Goal: Transaction & Acquisition: Obtain resource

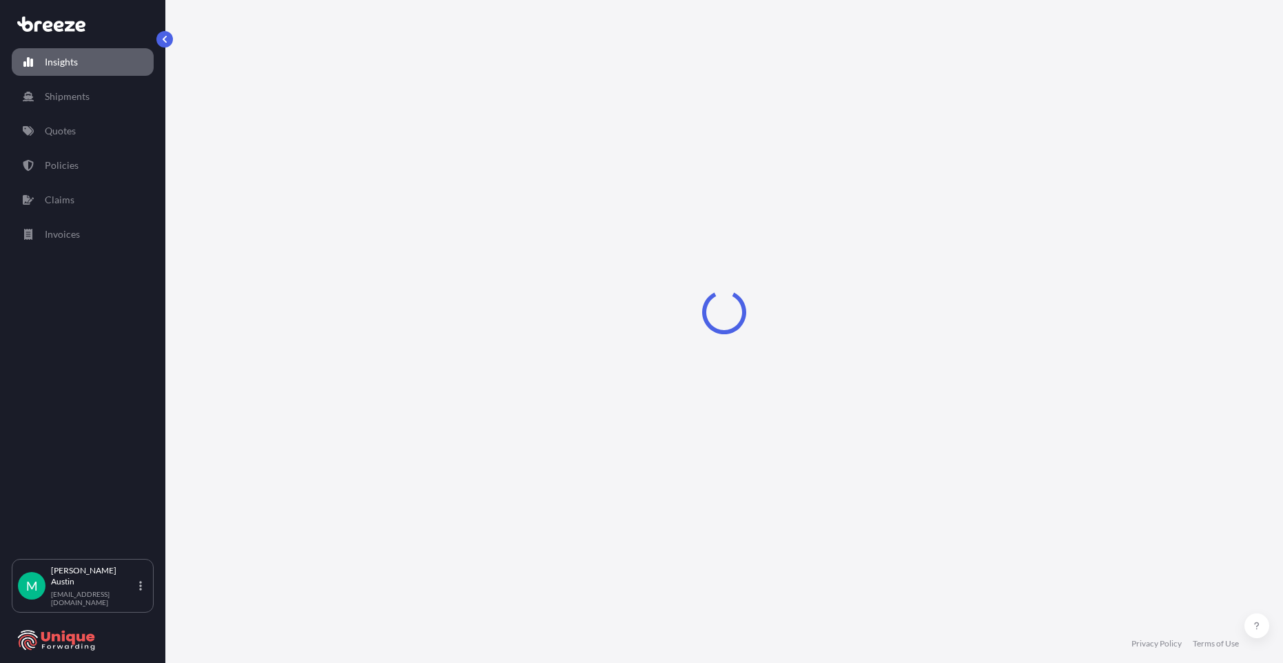
select select "2025"
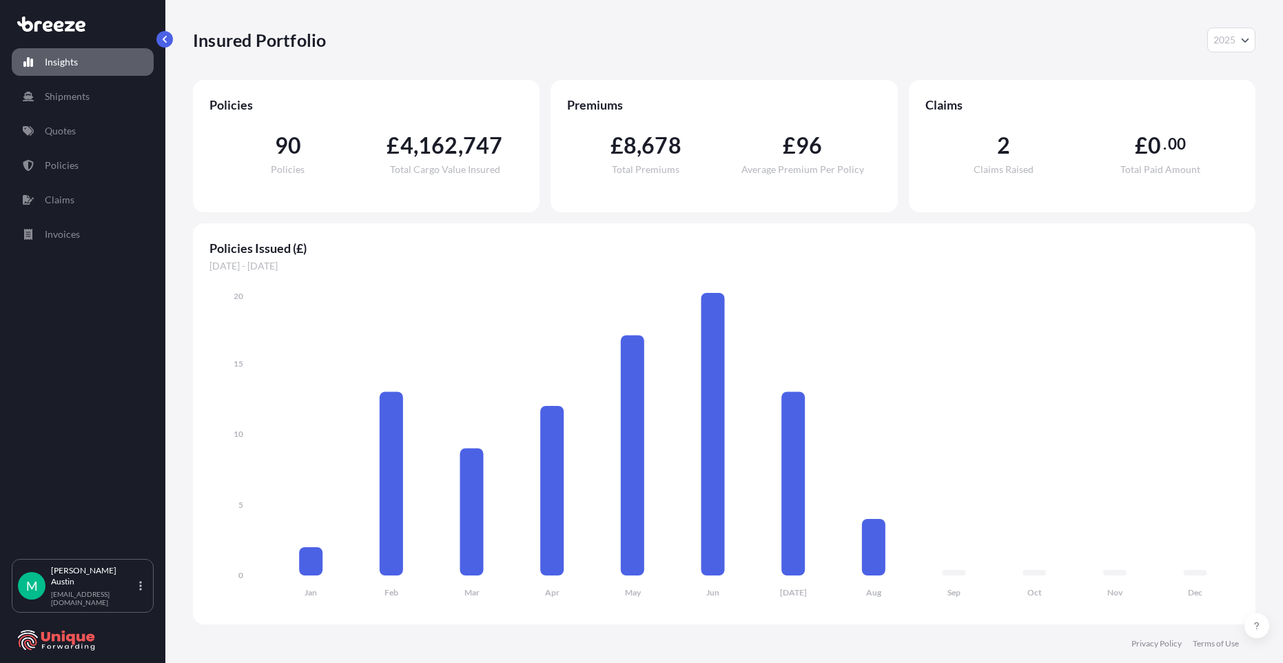
click at [80, 67] on link "Insights" at bounding box center [83, 62] width 142 height 28
click at [1233, 48] on button "2025" at bounding box center [1231, 40] width 48 height 25
click at [1141, 43] on div "Insured Portfolio 2025 2025 2024 2023 2022" at bounding box center [724, 40] width 1062 height 25
click at [87, 167] on link "Policies" at bounding box center [83, 166] width 142 height 28
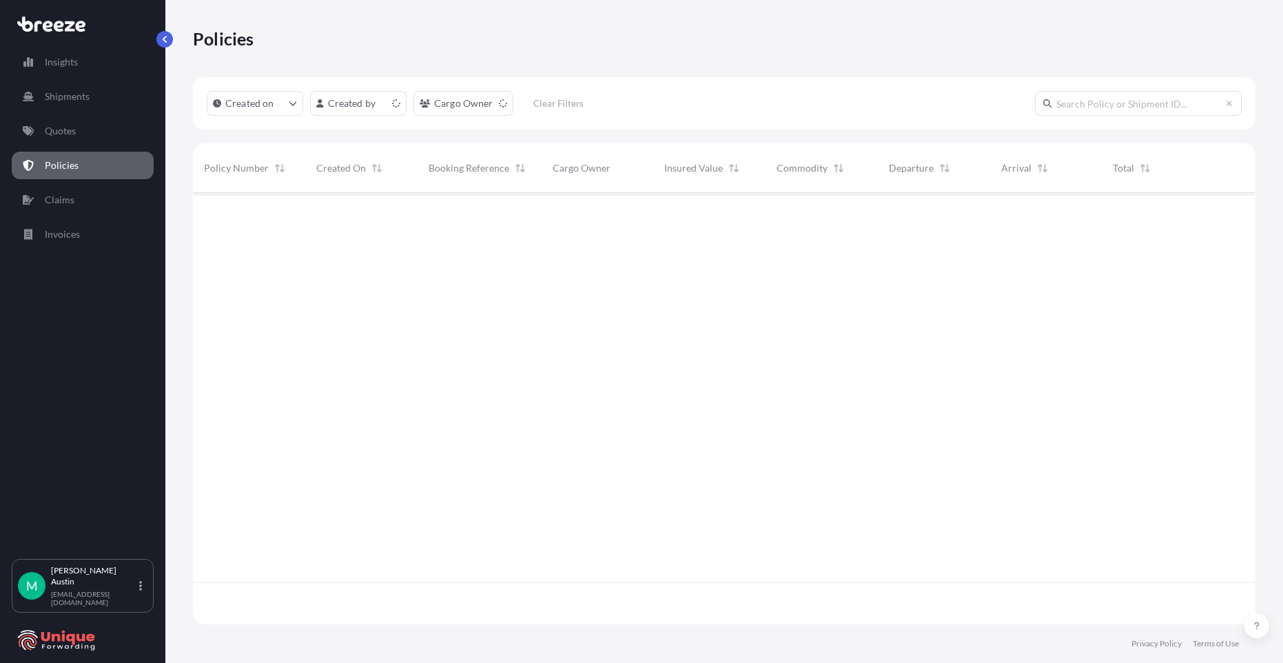
scroll to position [428, 1052]
click at [76, 141] on link "Quotes" at bounding box center [83, 131] width 142 height 28
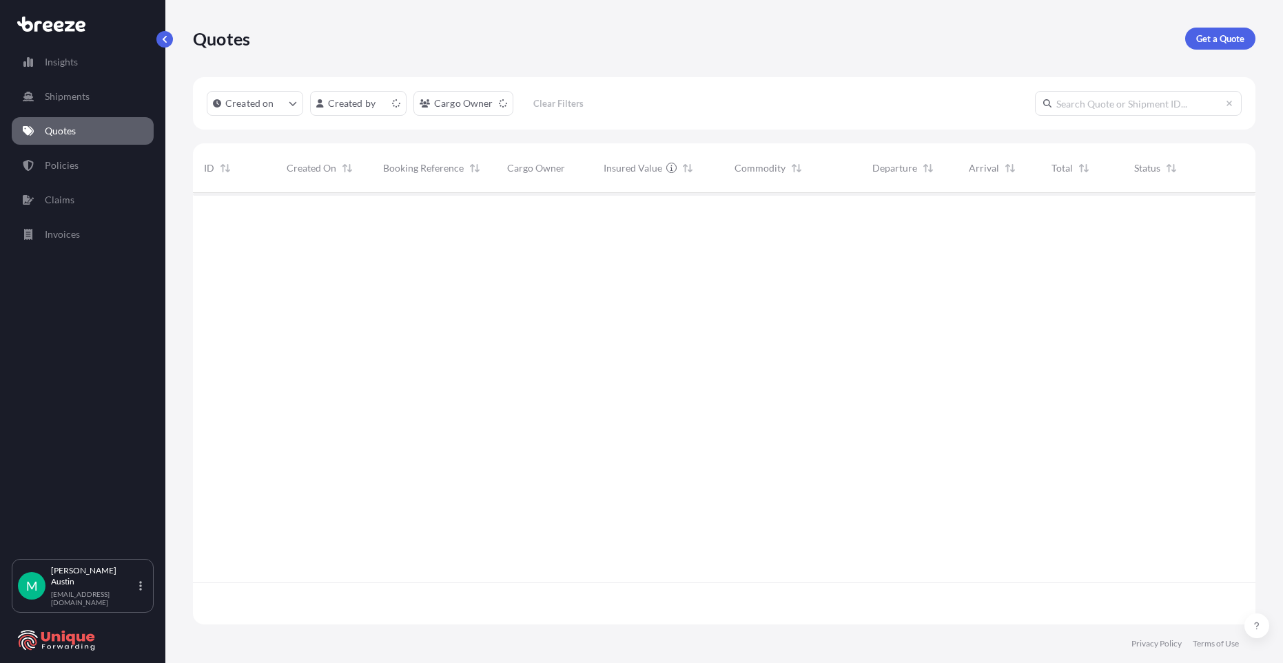
scroll to position [428, 1052]
click at [1222, 34] on p "Get a Quote" at bounding box center [1220, 39] width 48 height 14
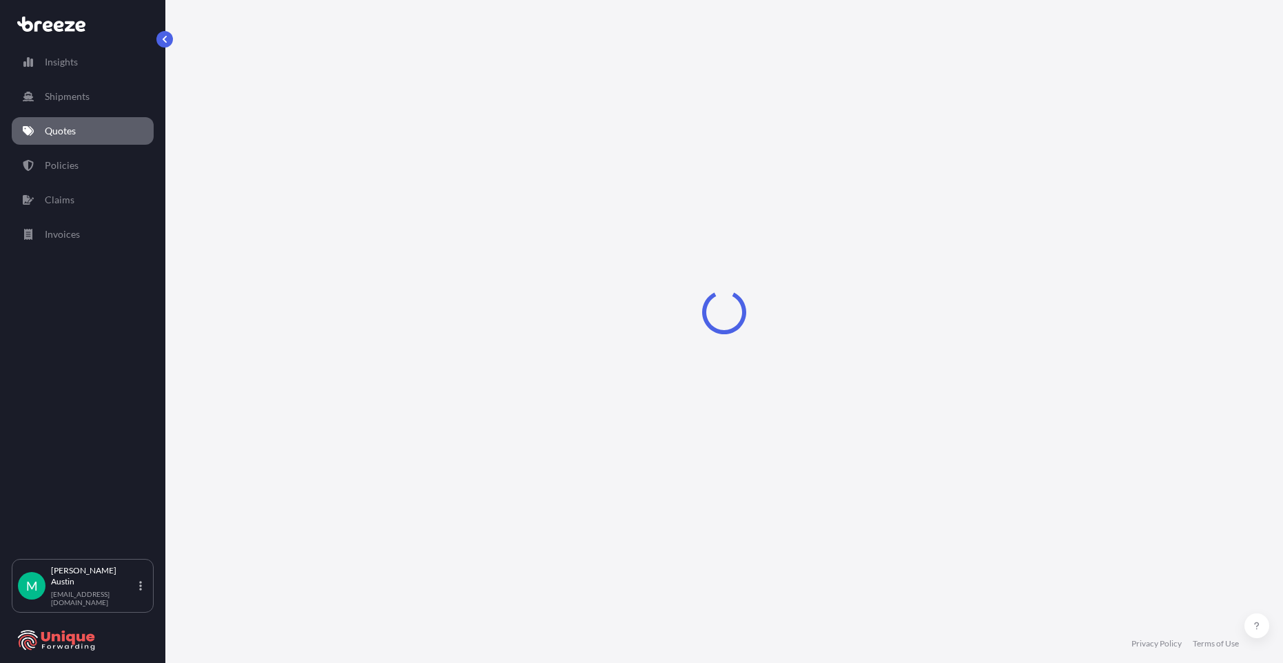
select select "Road"
select select "Sea"
select select "1"
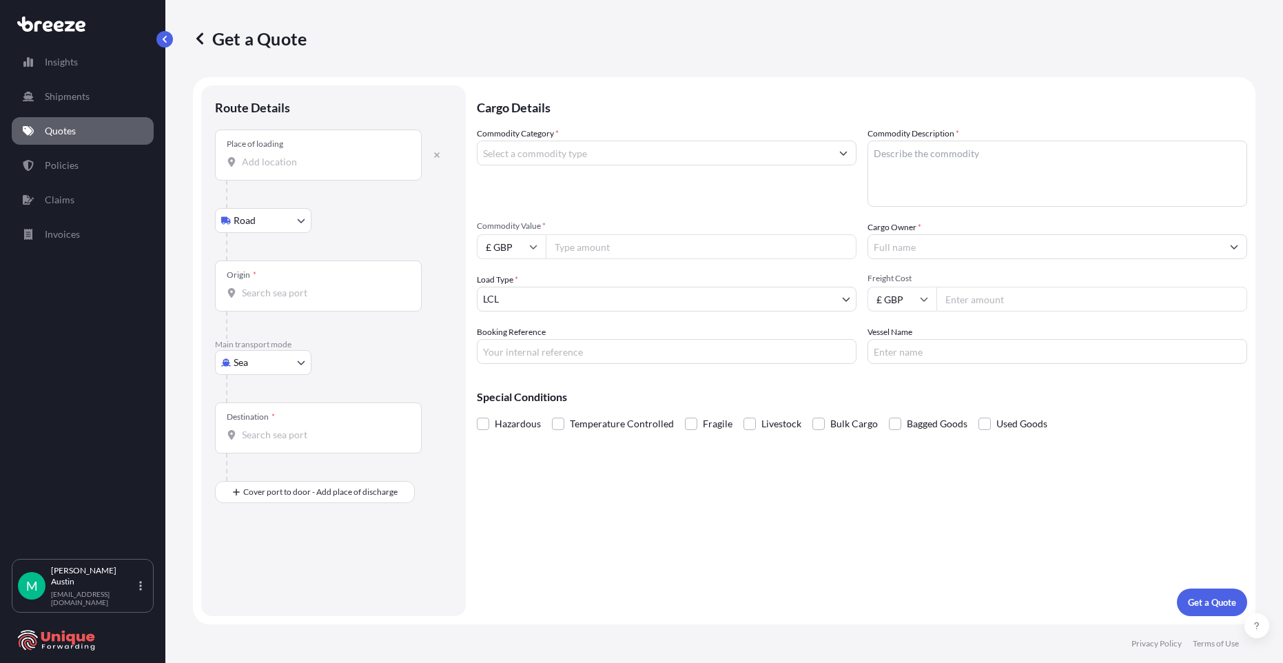
click at [291, 162] on input "Place of loading" at bounding box center [323, 162] width 163 height 14
click at [278, 166] on input "Place of loading" at bounding box center [323, 162] width 163 height 14
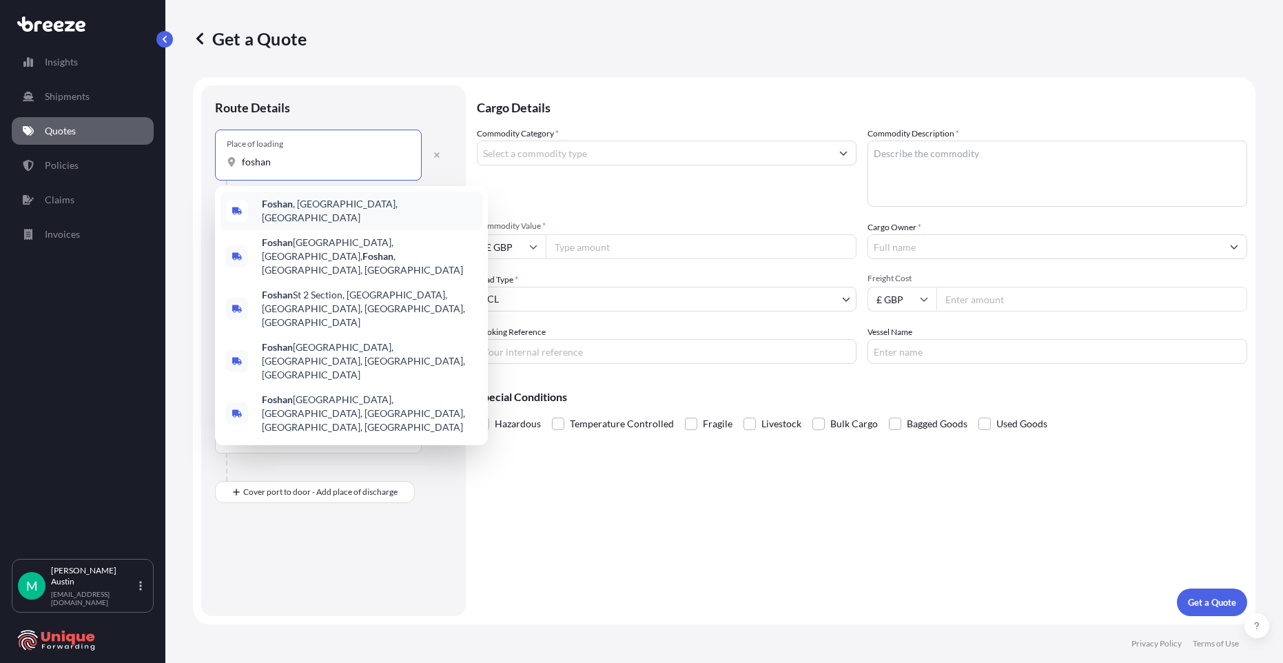
click at [295, 203] on span "[GEOGRAPHIC_DATA] , [GEOGRAPHIC_DATA], [GEOGRAPHIC_DATA]" at bounding box center [369, 211] width 215 height 28
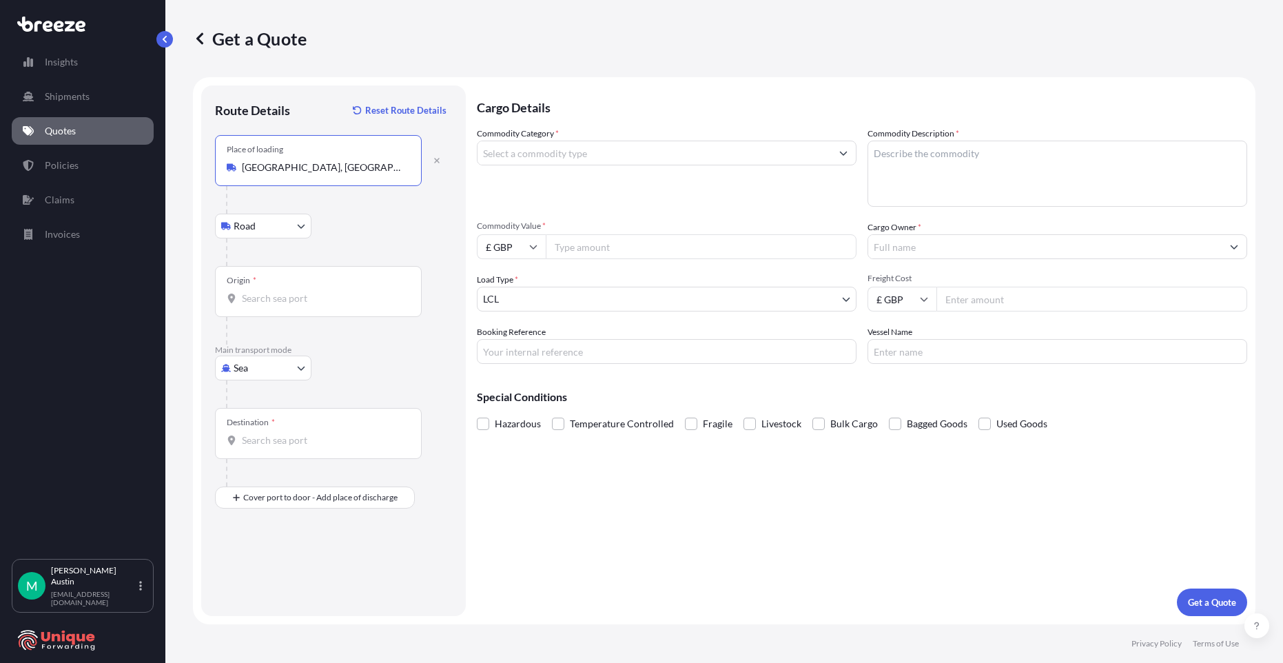
type input "[GEOGRAPHIC_DATA], [GEOGRAPHIC_DATA], [GEOGRAPHIC_DATA]"
click at [288, 287] on div "Origin *" at bounding box center [318, 291] width 207 height 51
click at [288, 291] on input "Origin *" at bounding box center [323, 298] width 163 height 14
click at [285, 302] on input "Origin * Please select an origin" at bounding box center [323, 298] width 163 height 14
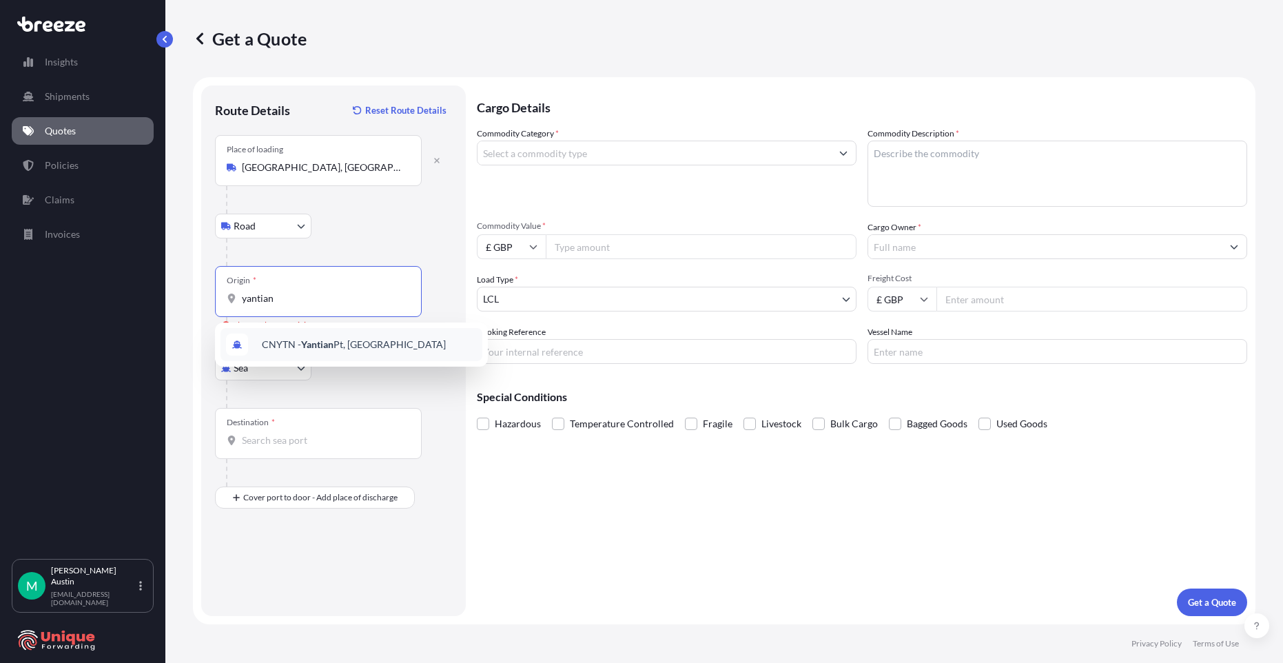
click at [296, 342] on span "CNYTN - Yantian Pt, [GEOGRAPHIC_DATA]" at bounding box center [354, 345] width 184 height 14
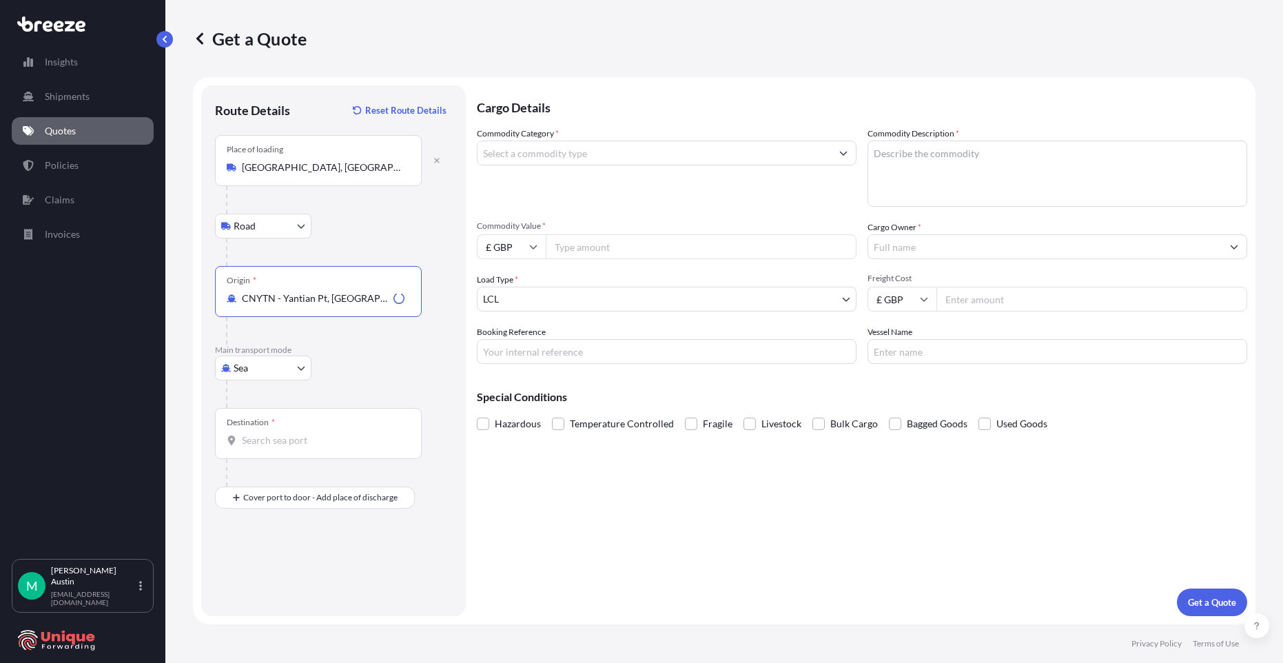
type input "CNYTN - Yantian Pt, [GEOGRAPHIC_DATA]"
click at [287, 436] on input "Destination *" at bounding box center [323, 440] width 163 height 14
type input "GBLGP - [GEOGRAPHIC_DATA], [GEOGRAPHIC_DATA]"
click at [285, 578] on div "Place of Discharge" at bounding box center [318, 564] width 207 height 51
click at [285, 578] on input "Place of Discharge" at bounding box center [323, 571] width 163 height 14
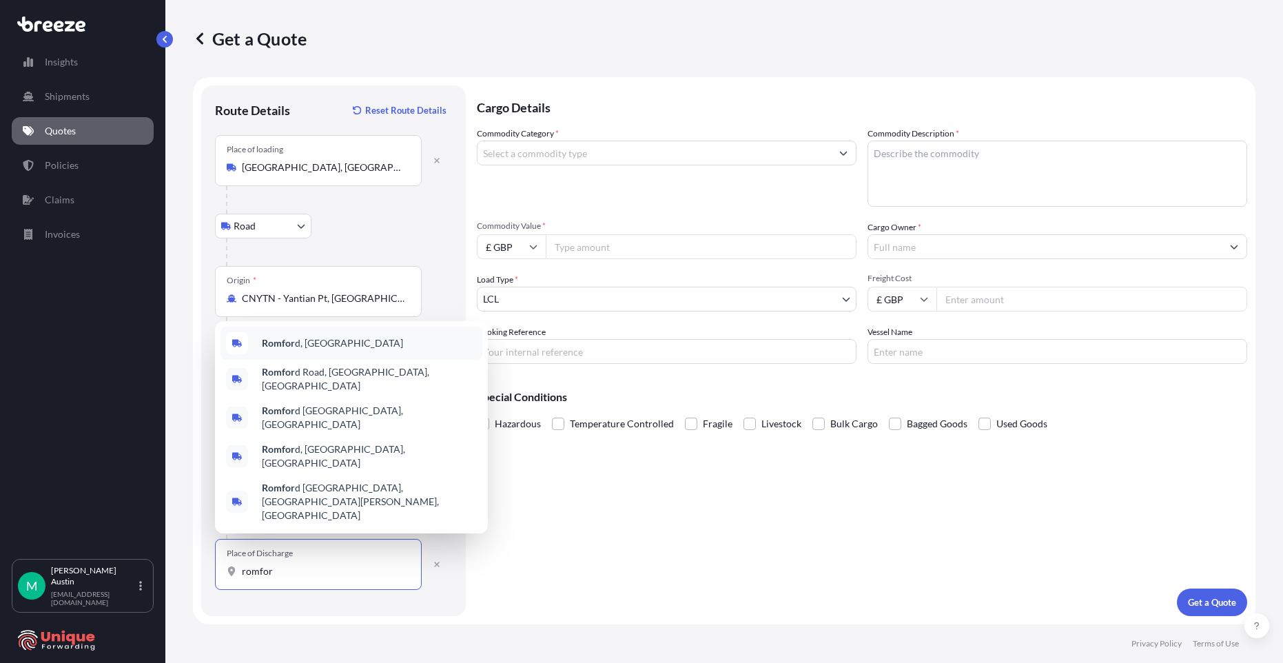
click at [344, 360] on div "Romfor d, [GEOGRAPHIC_DATA]" at bounding box center [351, 343] width 262 height 33
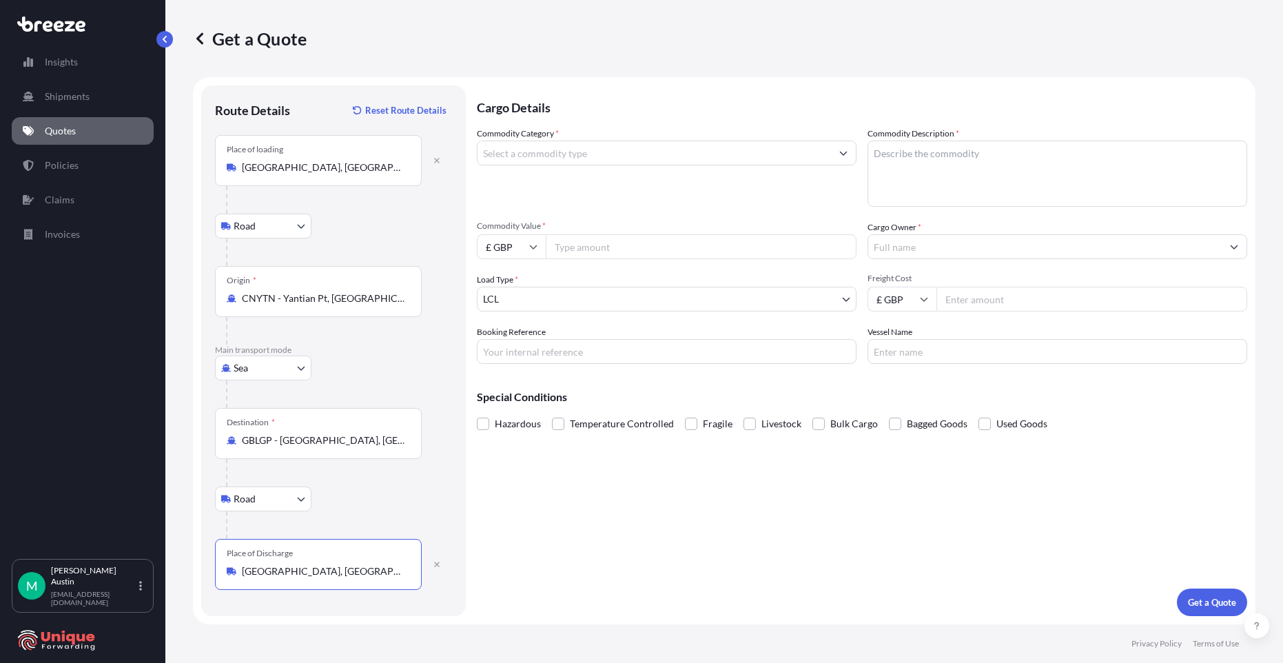
type input "[GEOGRAPHIC_DATA], [GEOGRAPHIC_DATA]"
click at [583, 150] on input "Commodity Category *" at bounding box center [653, 153] width 353 height 25
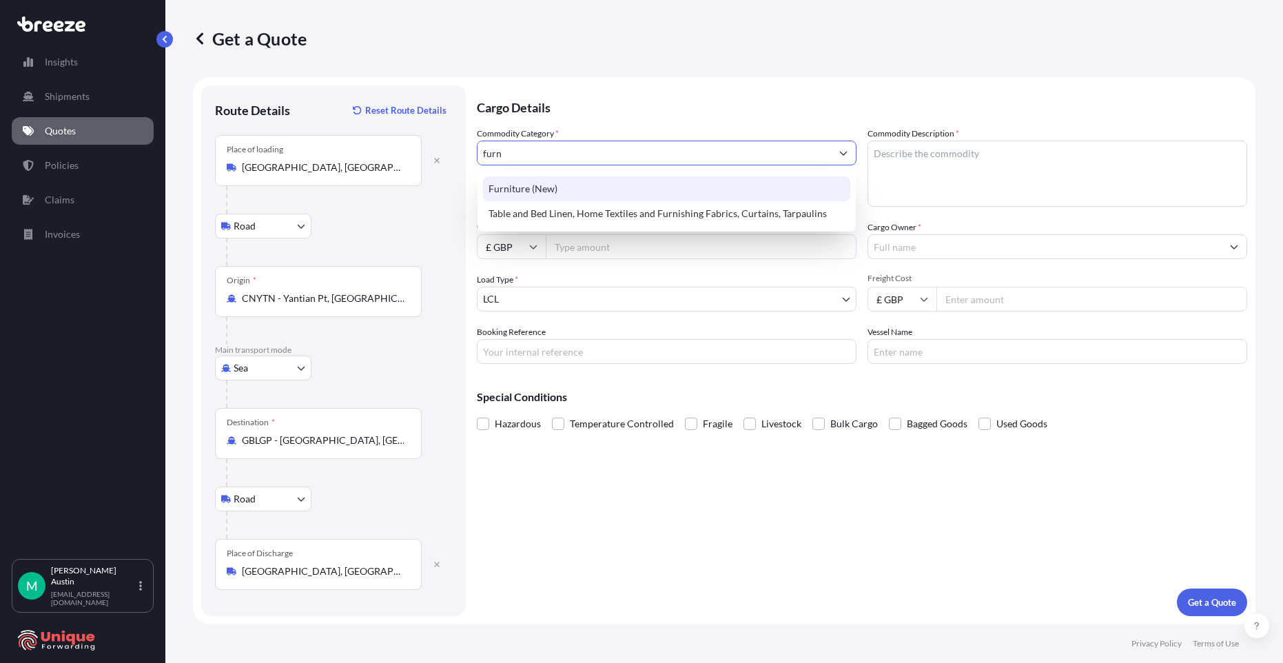
click at [579, 189] on div "Furniture (New)" at bounding box center [666, 188] width 367 height 25
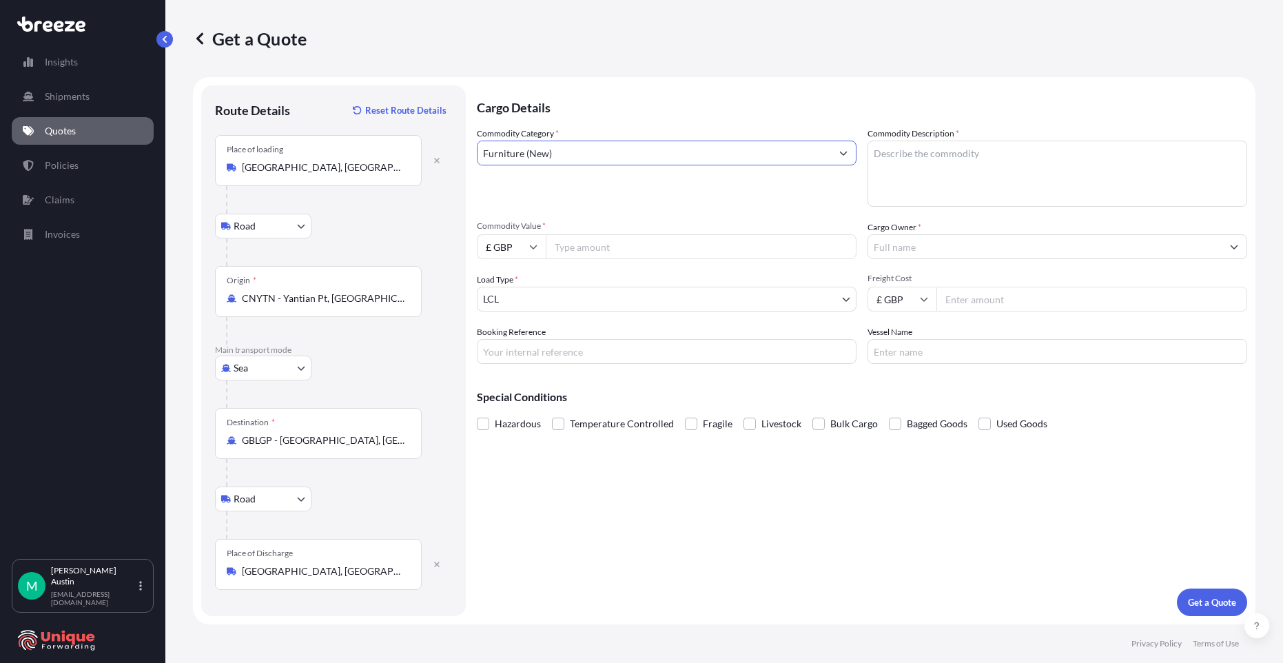
type input "Furniture (New)"
click at [933, 159] on textarea "Commodity Description *" at bounding box center [1057, 174] width 380 height 66
click at [918, 178] on textarea "Commodity Description *" at bounding box center [1057, 174] width 380 height 66
paste textarea "Furniture"
type textarea "Furniture"
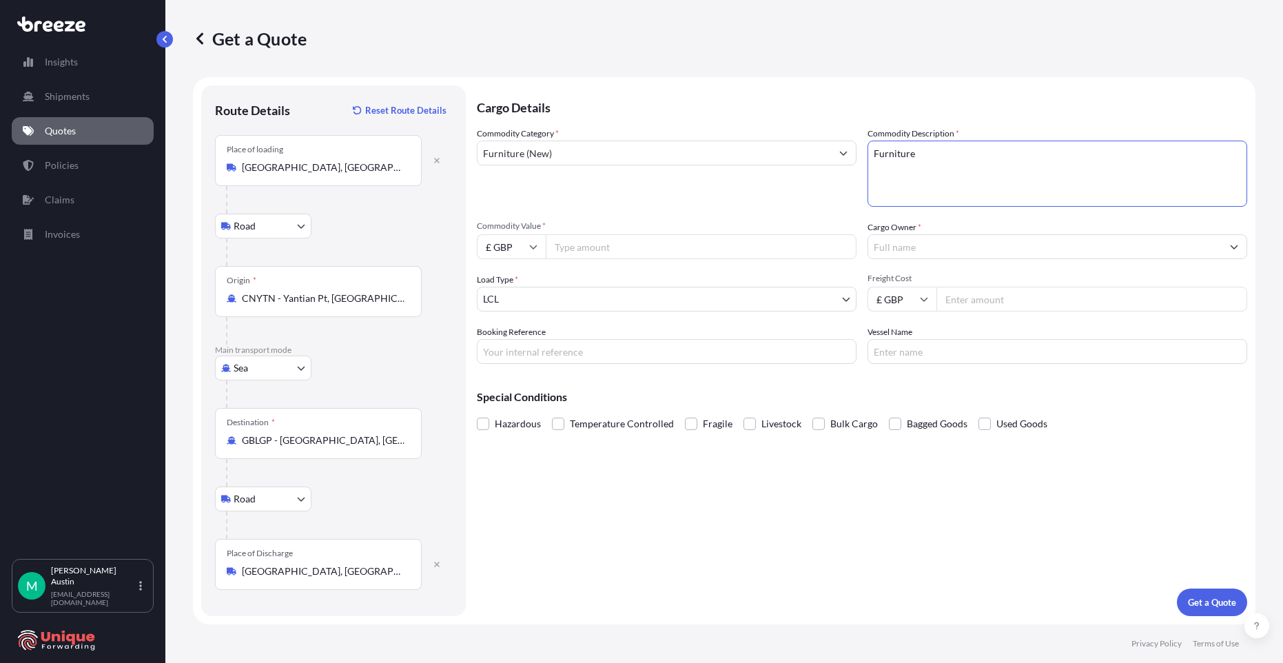
click at [606, 256] on input "Commodity Value *" at bounding box center [701, 246] width 311 height 25
click at [603, 249] on input "114935.19" at bounding box center [701, 246] width 311 height 25
type input "114935.43"
click at [524, 251] on input "£ GBP" at bounding box center [511, 246] width 69 height 25
click at [506, 347] on div "$ USD" at bounding box center [511, 342] width 58 height 26
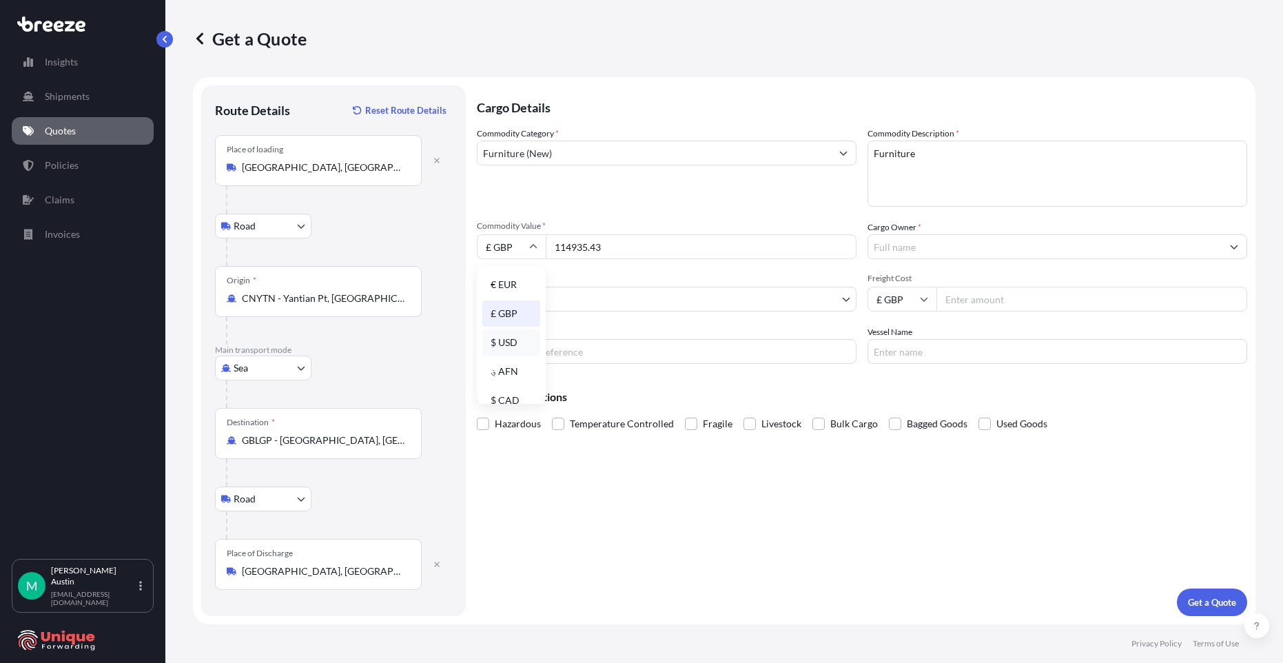
type input "$ USD"
click at [576, 302] on body "Insights Shipments Quotes Policies Claims Invoices M [PERSON_NAME] [PERSON_NAME…" at bounding box center [641, 331] width 1283 height 663
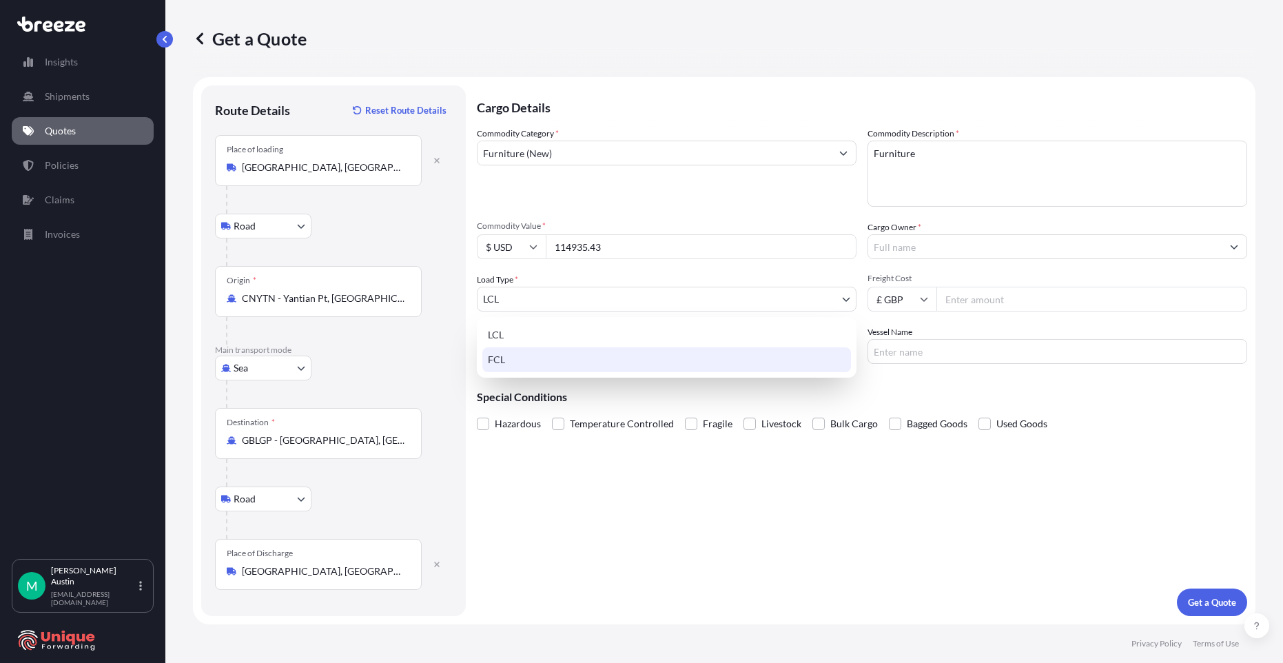
click at [599, 360] on div "FCL" at bounding box center [666, 359] width 369 height 25
select select "2"
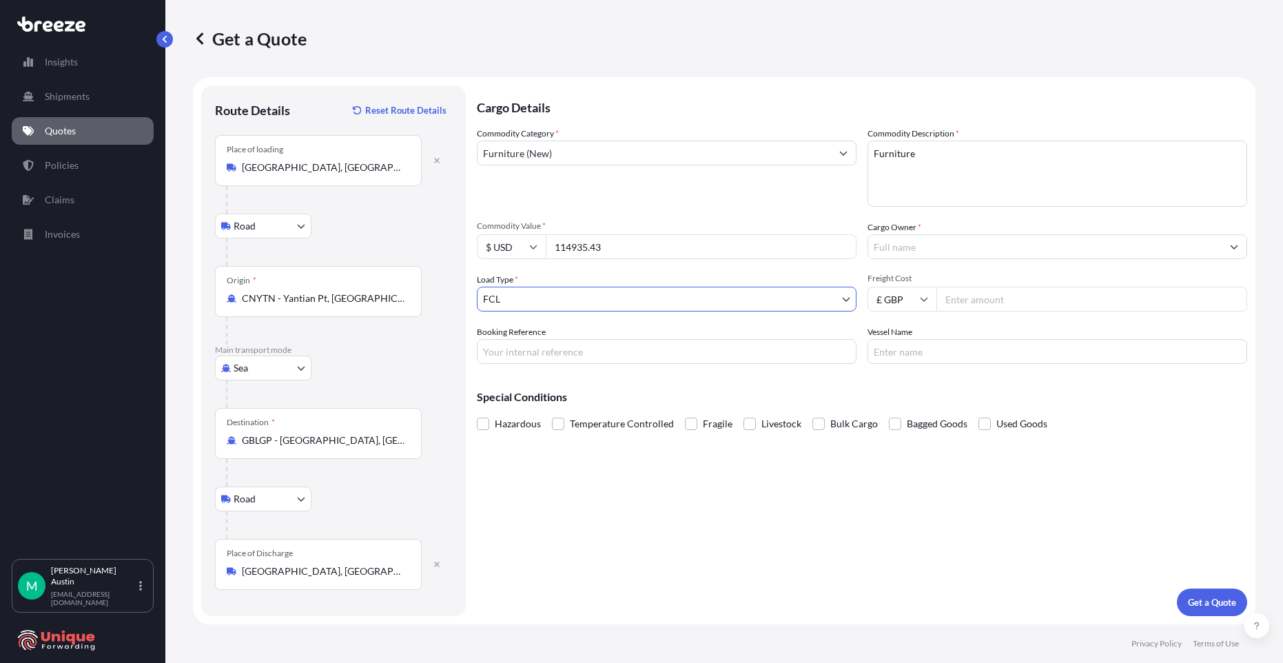
click at [936, 247] on input "Cargo Owner *" at bounding box center [1044, 246] width 353 height 25
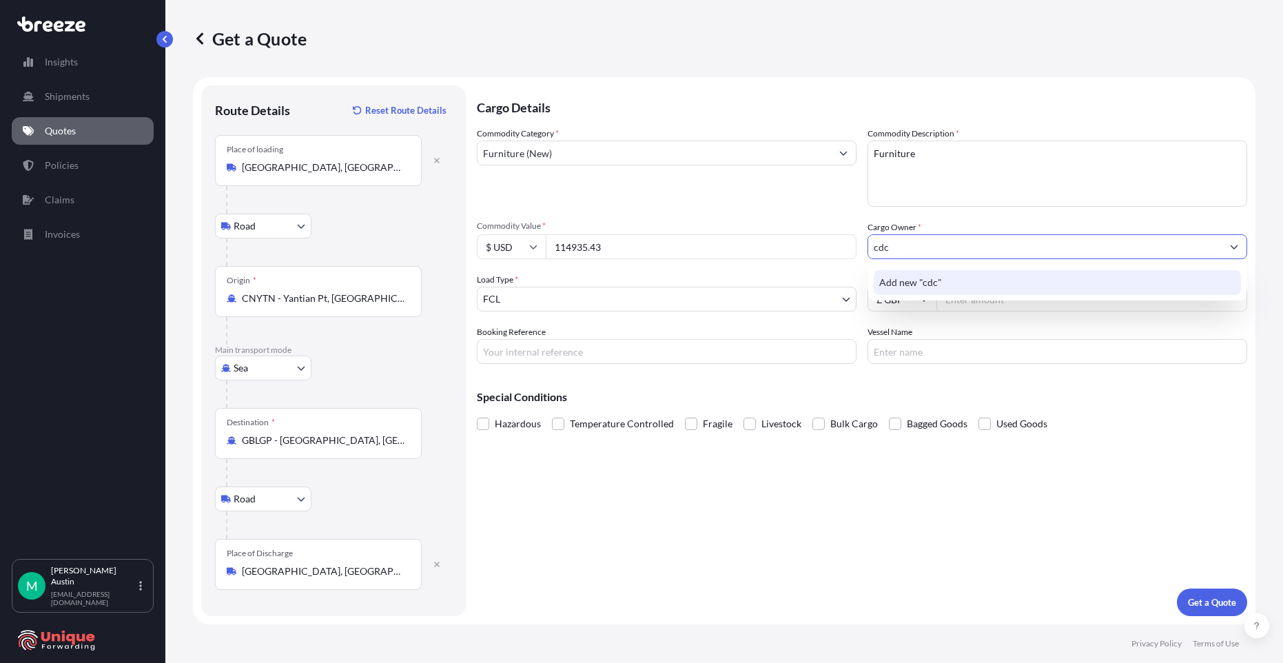
click at [921, 247] on body "7 options available. 0 options available. 1 option available. Insights Shipment…" at bounding box center [641, 331] width 1283 height 663
drag, startPoint x: 921, startPoint y: 247, endPoint x: 874, endPoint y: 248, distance: 46.9
click at [874, 248] on input "cdc" at bounding box center [1044, 246] width 353 height 25
drag, startPoint x: 928, startPoint y: 245, endPoint x: 860, endPoint y: 257, distance: 69.3
click at [865, 257] on div "Commodity Category * Furniture (New) Commodity Description * Furniture Commodit…" at bounding box center [862, 245] width 770 height 237
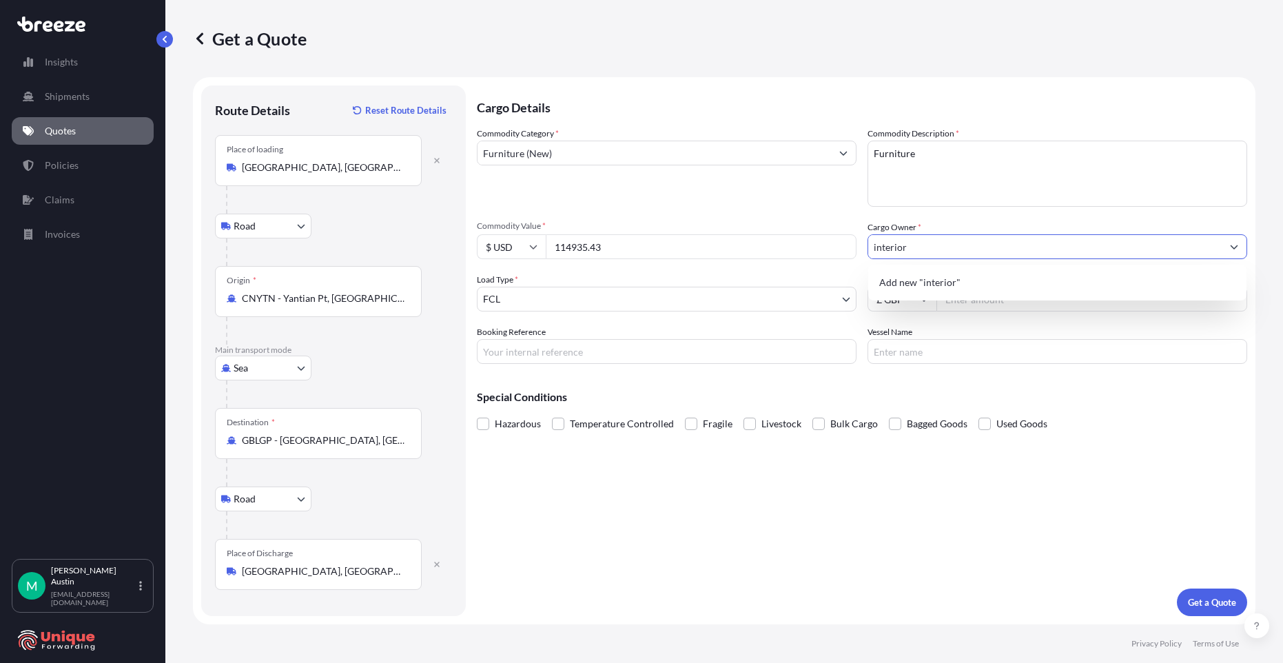
paste input "INTERIOR STUDIO LTD"
click at [930, 285] on span "Add new "INTERIOR STUDIO LTD"" at bounding box center [953, 283] width 149 height 14
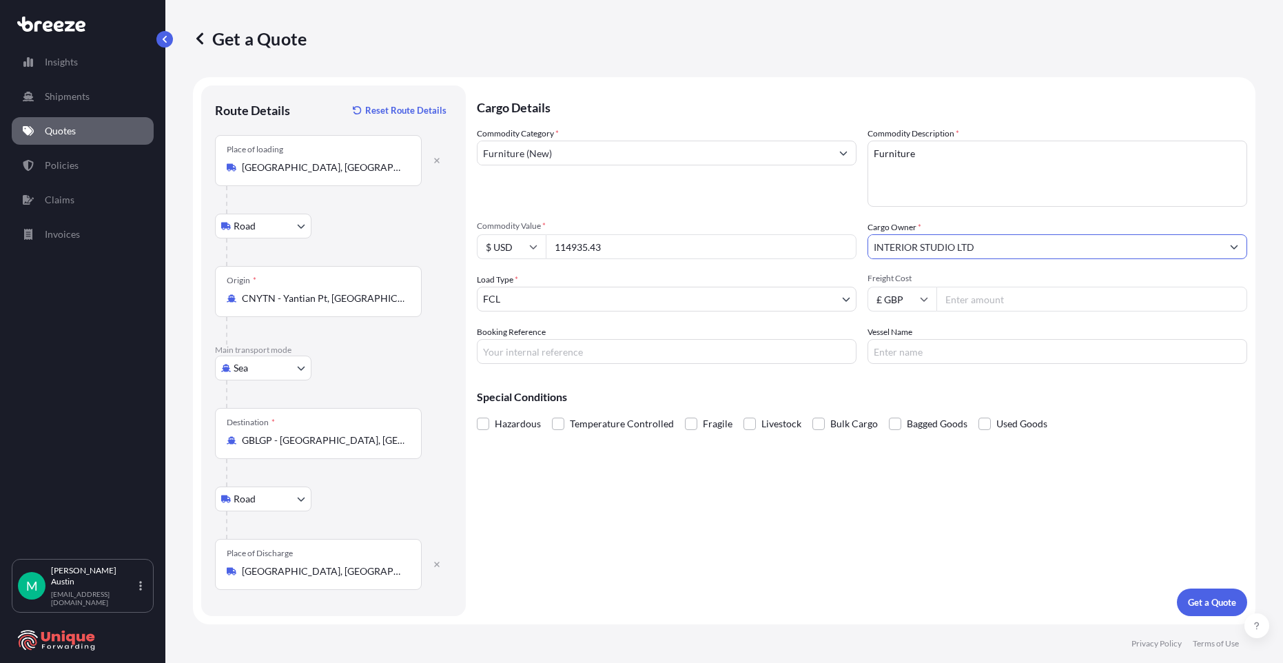
type input "INTERIOR STUDIO LTD"
click at [653, 313] on div "Commodity Category * Furniture (New) Commodity Description * Furniture Commodit…" at bounding box center [862, 245] width 770 height 237
click at [1024, 296] on input "Freight Cost" at bounding box center [1091, 299] width 311 height 25
click at [996, 294] on input "Freight Cost" at bounding box center [1091, 299] width 311 height 25
type input "19300"
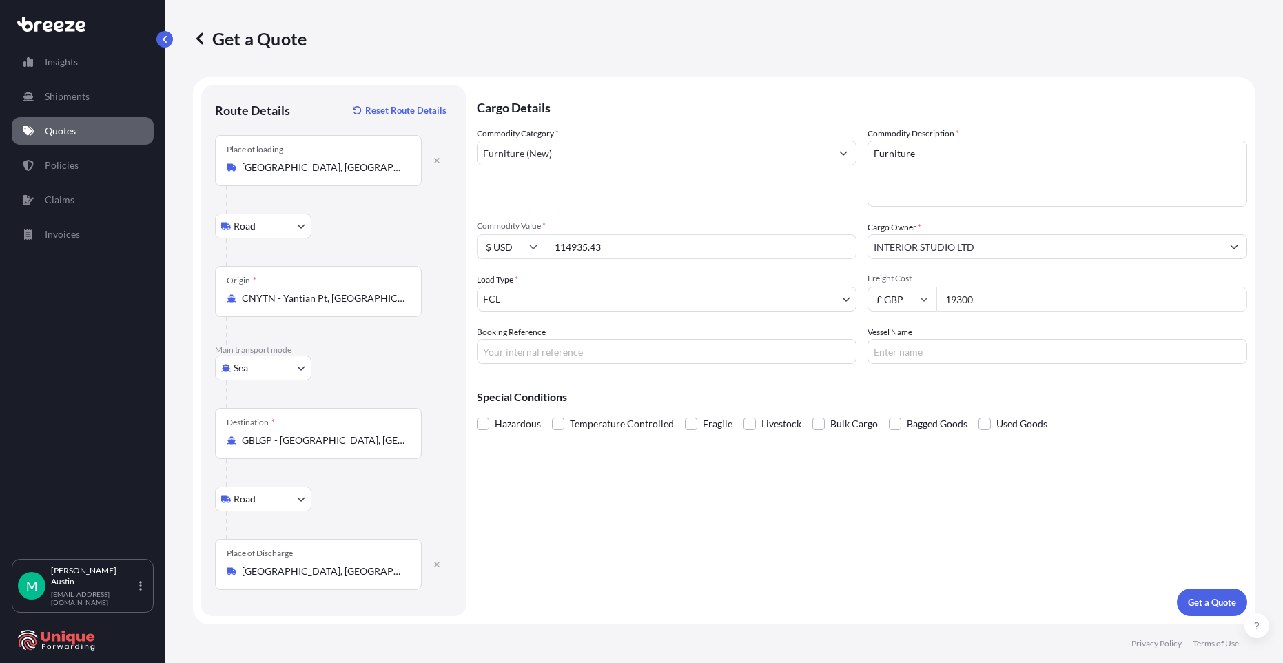
click at [929, 395] on p "Special Conditions" at bounding box center [862, 396] width 770 height 11
click at [738, 360] on input "Booking Reference" at bounding box center [667, 351] width 380 height 25
drag, startPoint x: 563, startPoint y: 351, endPoint x: 554, endPoint y: 352, distance: 9.7
click at [563, 351] on input "Booking Reference" at bounding box center [667, 351] width 380 height 25
paste input "39584"
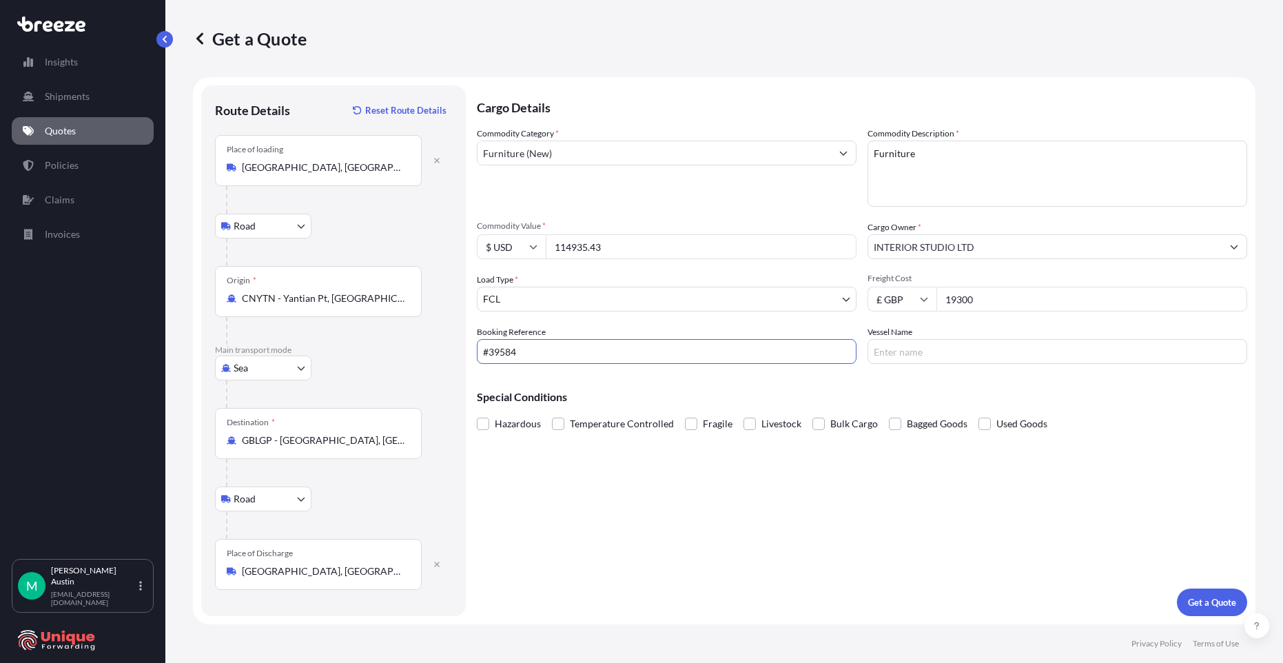
type input "#39584"
click at [912, 362] on input "Vessel Name" at bounding box center [1057, 351] width 380 height 25
type input "TBC"
click at [590, 477] on div "Cargo Details Commodity Category * Furniture (New) Commodity Description * Furn…" at bounding box center [862, 350] width 770 height 530
click at [1215, 595] on p "Get a Quote" at bounding box center [1212, 602] width 48 height 14
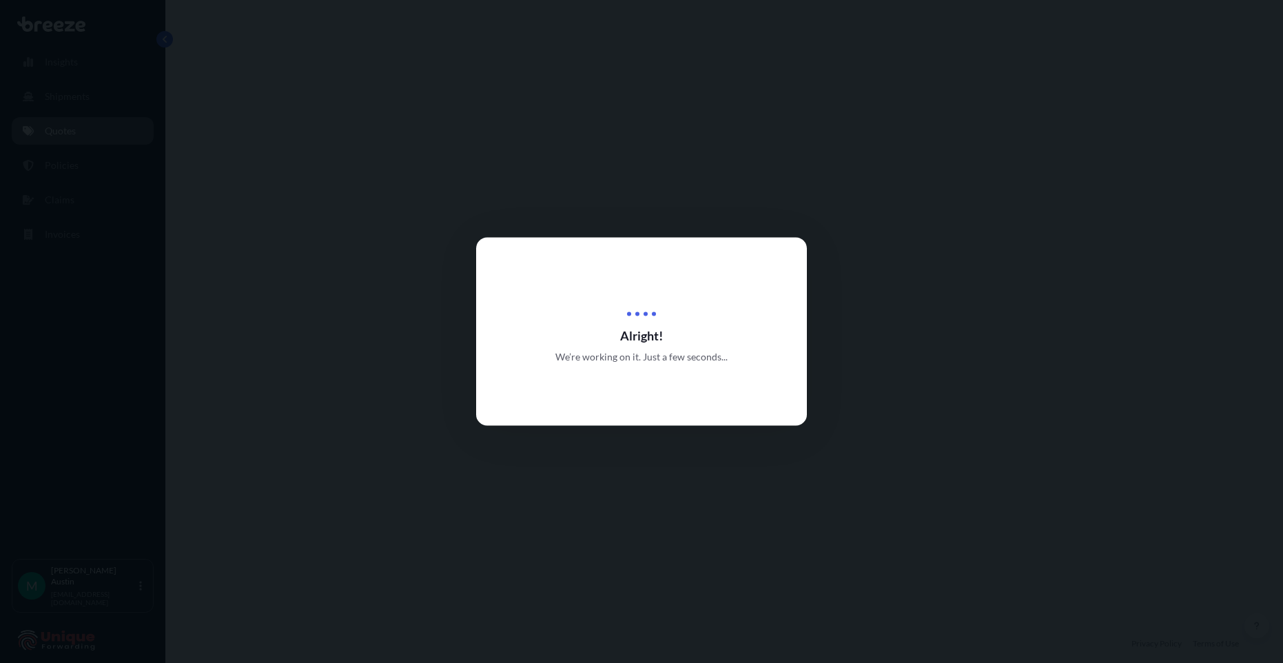
select select "Road"
select select "Sea"
select select "Road"
select select "2"
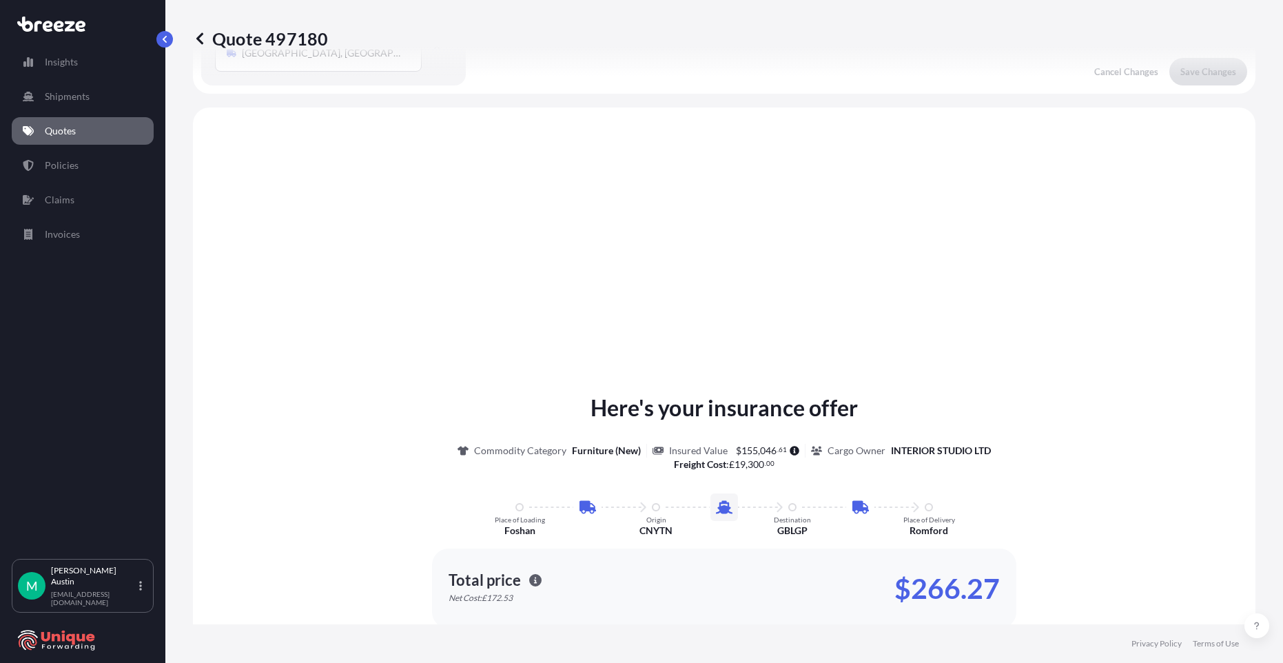
scroll to position [551, 0]
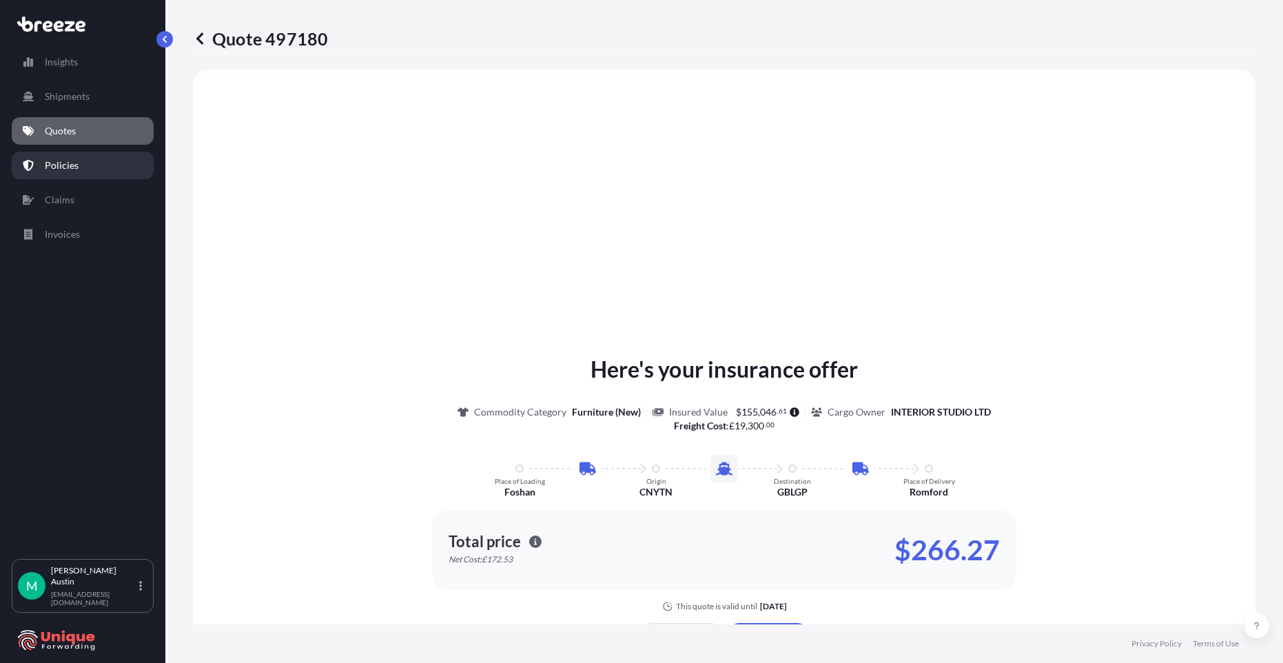
click at [52, 164] on p "Policies" at bounding box center [62, 165] width 34 height 14
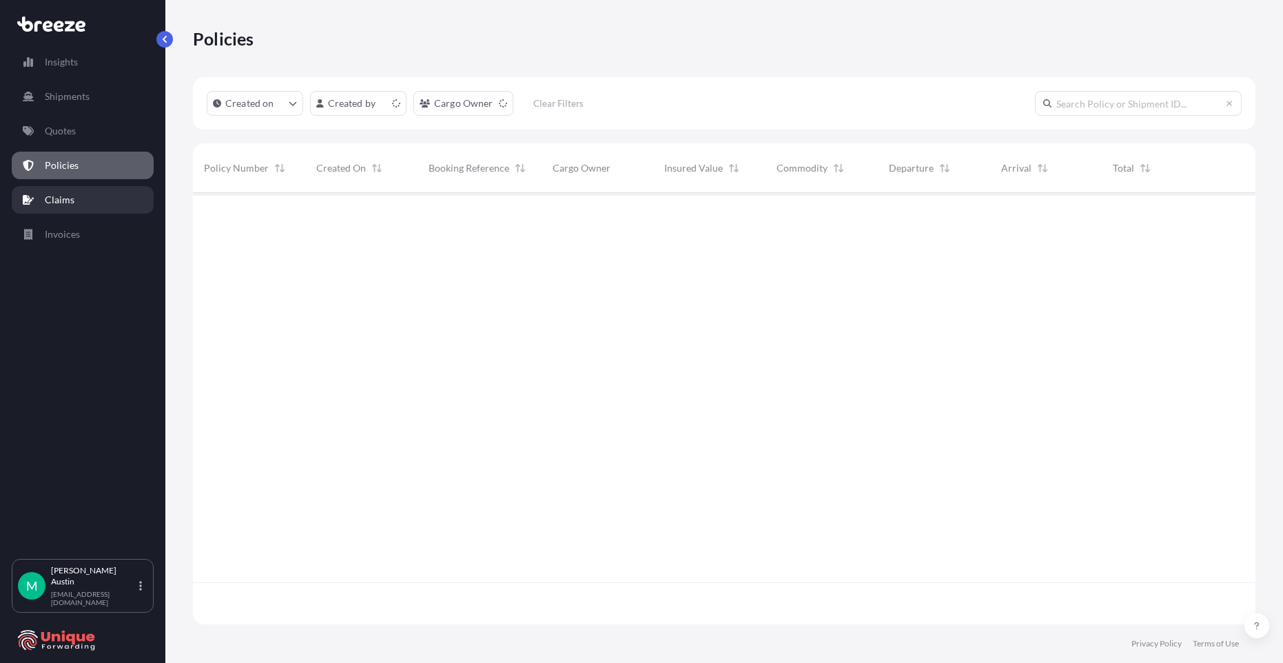
scroll to position [428, 1052]
click at [90, 139] on link "Quotes" at bounding box center [83, 131] width 142 height 28
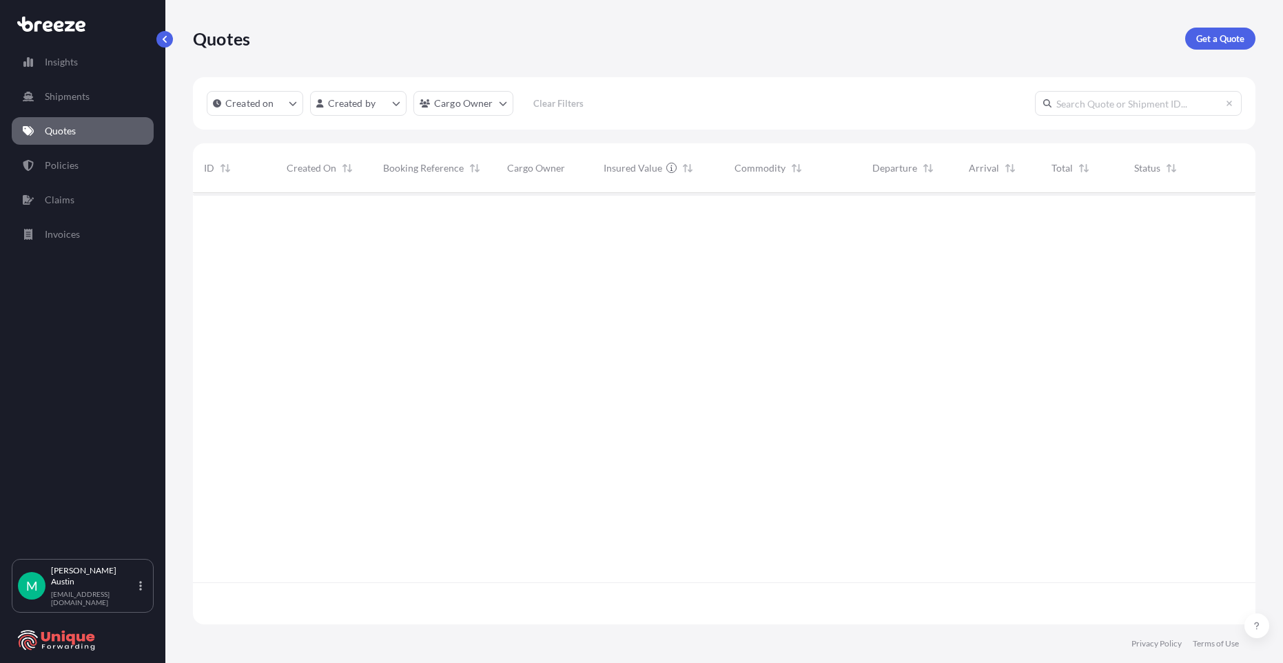
scroll to position [428, 1052]
click at [78, 165] on link "Policies" at bounding box center [83, 166] width 142 height 28
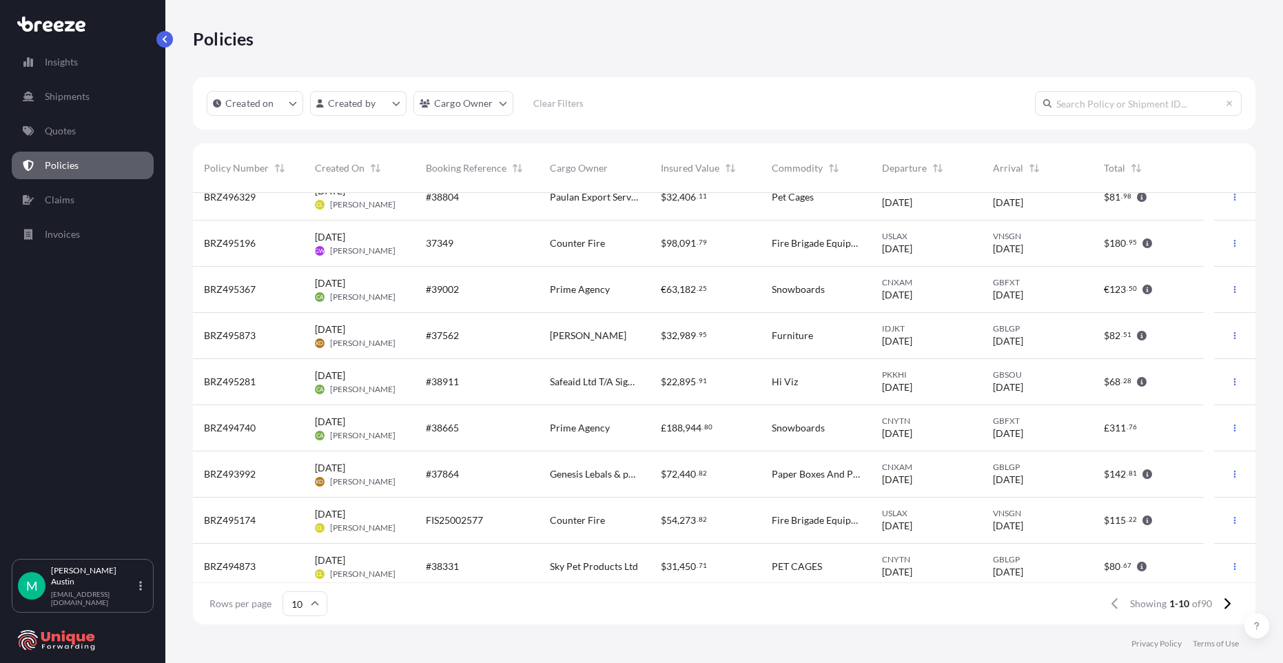
scroll to position [72, 0]
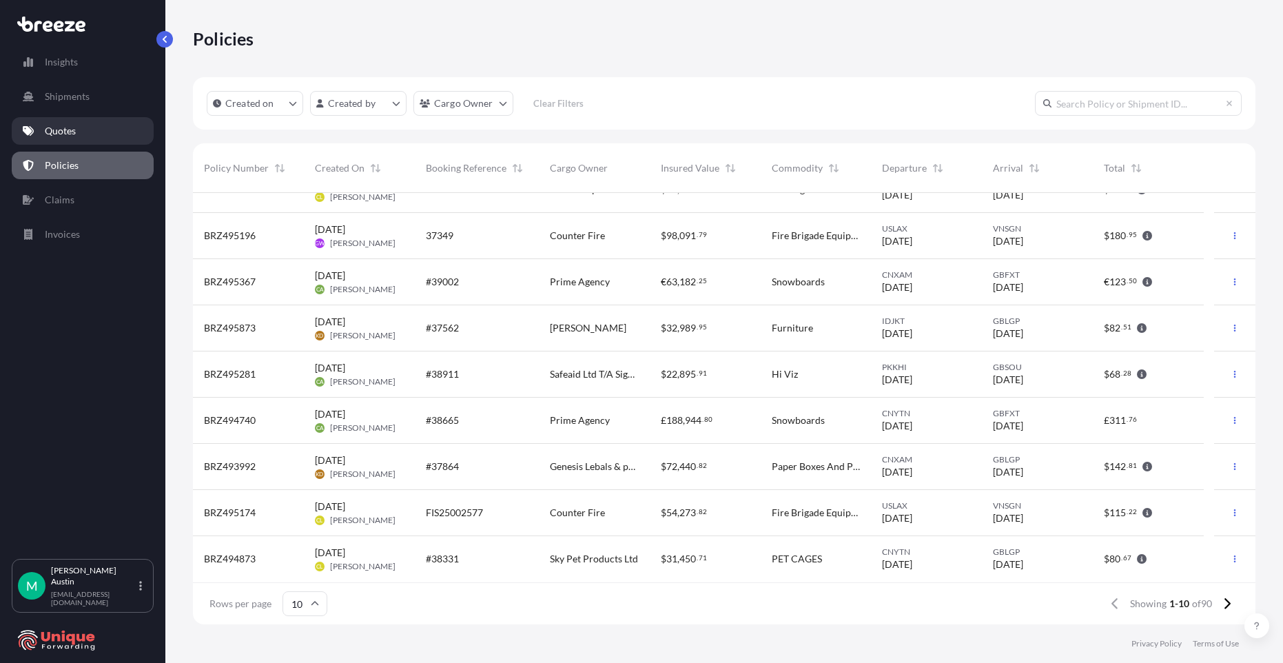
click at [65, 141] on link "Quotes" at bounding box center [83, 131] width 142 height 28
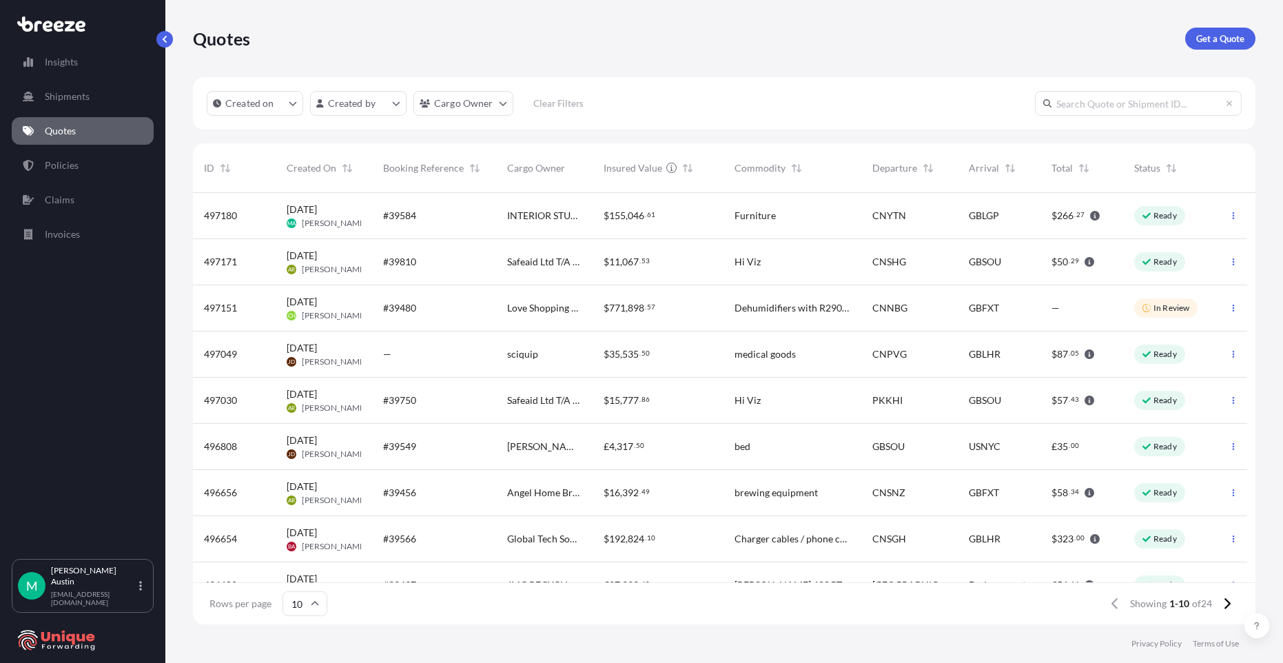
click at [382, 203] on div "#39584" at bounding box center [434, 216] width 124 height 46
select select "Road"
select select "Sea"
select select "Road"
select select "2"
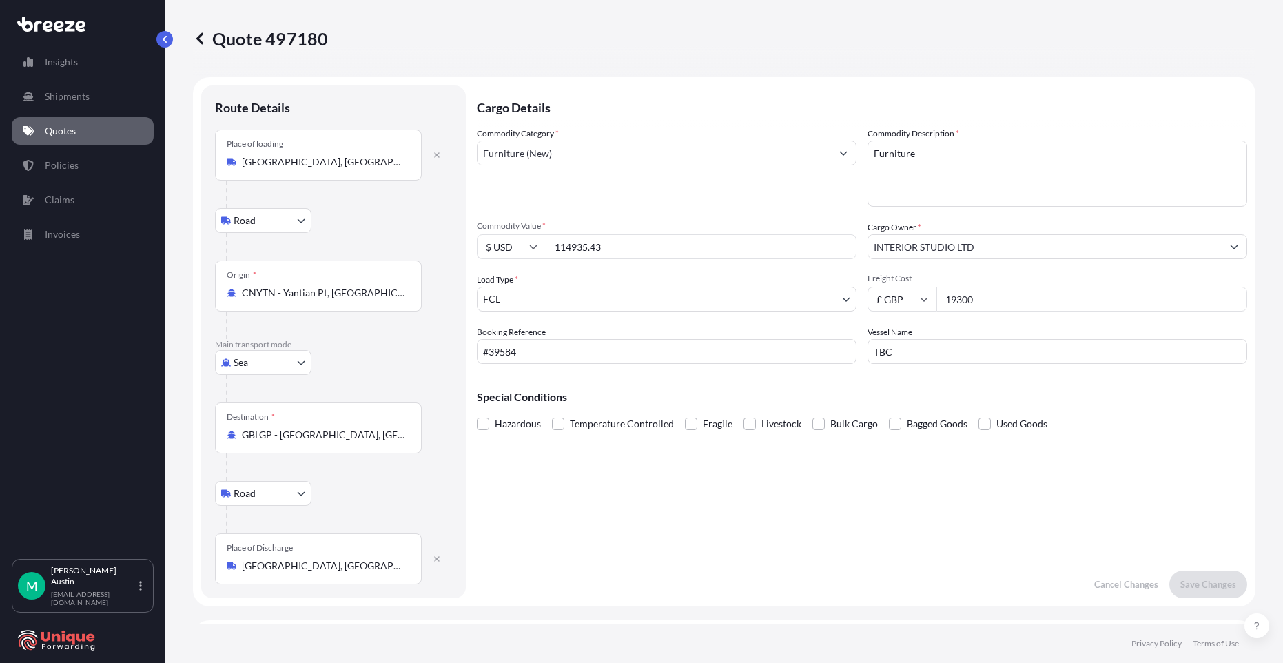
click at [77, 121] on link "Quotes" at bounding box center [83, 131] width 142 height 28
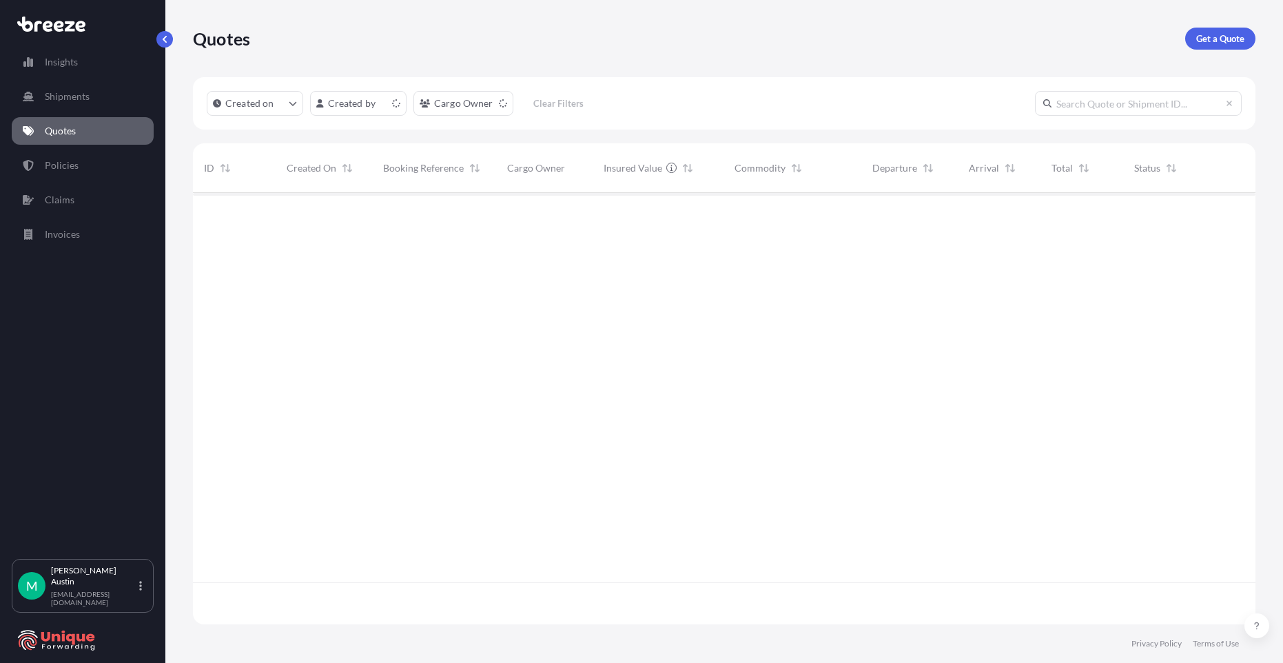
scroll to position [428, 1052]
click at [1159, 97] on input "text" at bounding box center [1138, 103] width 207 height 25
paste input "493598"
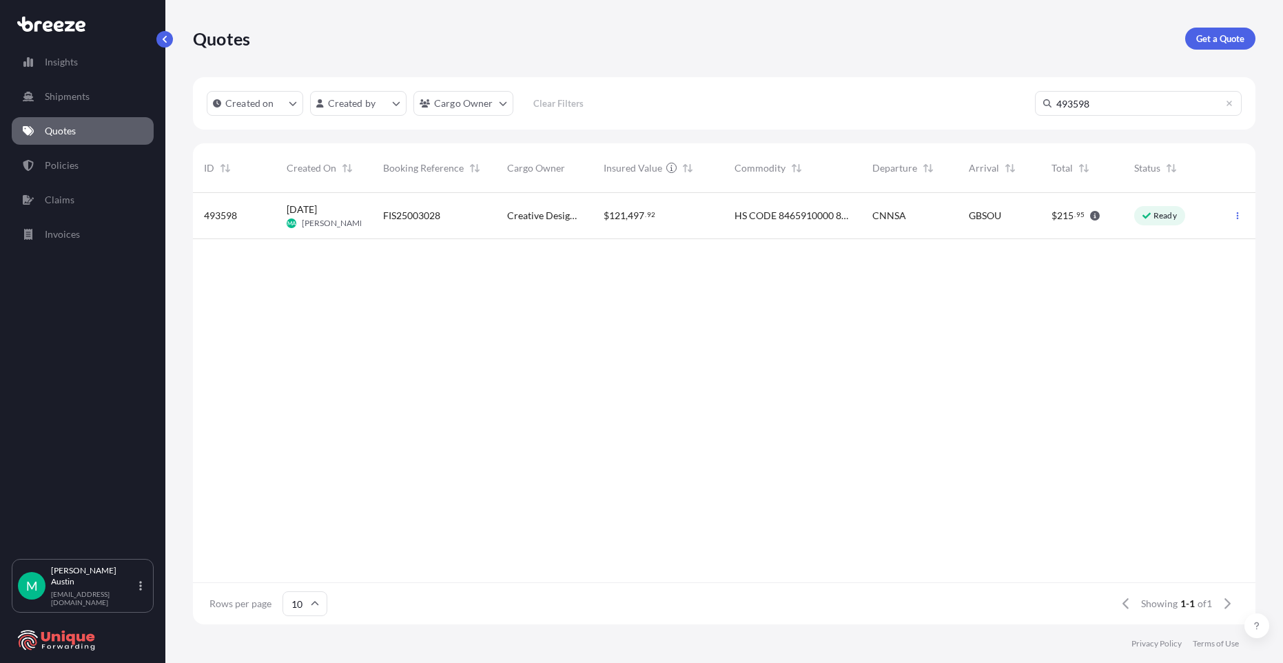
type input "493598"
drag, startPoint x: 281, startPoint y: 270, endPoint x: 1260, endPoint y: 216, distance: 980.3
click at [1260, 216] on div "Quotes Get a Quote Created on Created by Cargo Owner Clear Filters 493598 ID Cr…" at bounding box center [723, 312] width 1117 height 624
click at [968, 305] on div "493598 [DATE] MA [PERSON_NAME] FIS25003028 Creative Design & Construction $ 121…" at bounding box center [724, 387] width 1062 height 389
